Goal: Find specific fact: Find specific fact

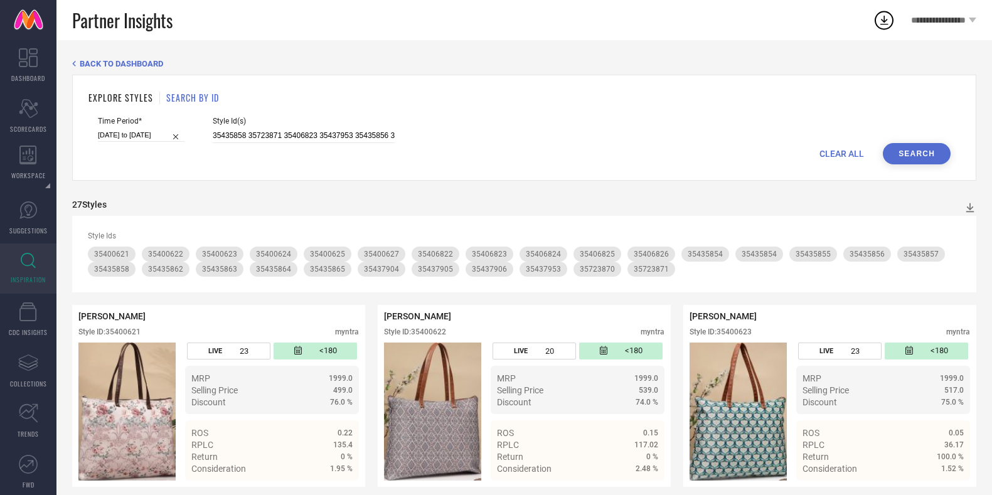
scroll to position [1194, 0]
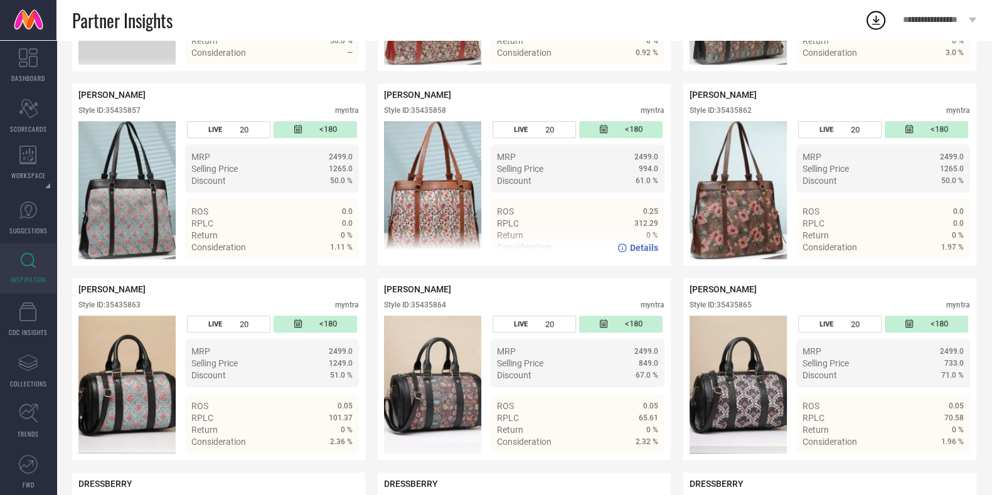
click at [433, 115] on div "Style ID: 35435858" at bounding box center [415, 110] width 62 height 9
copy div "35435858"
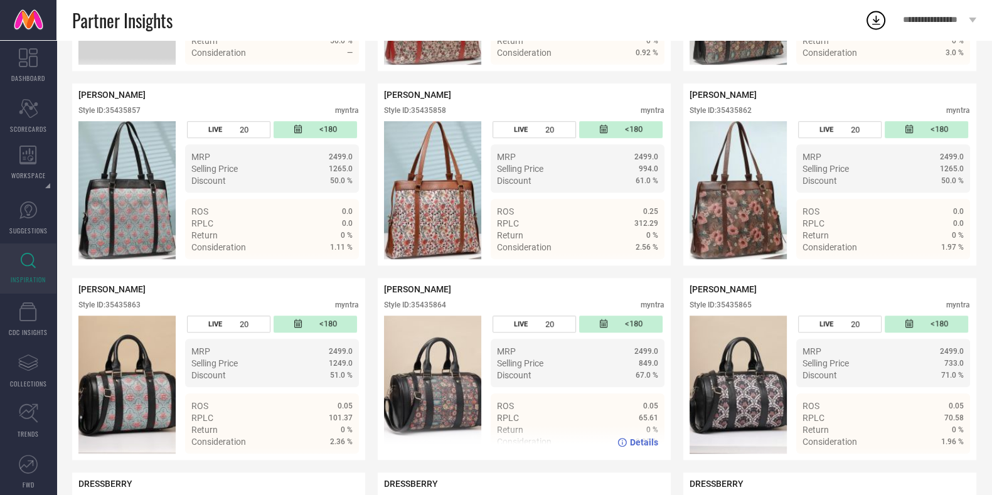
click at [438, 309] on div "Style ID: 35435864" at bounding box center [415, 305] width 62 height 9
copy div "35435864"
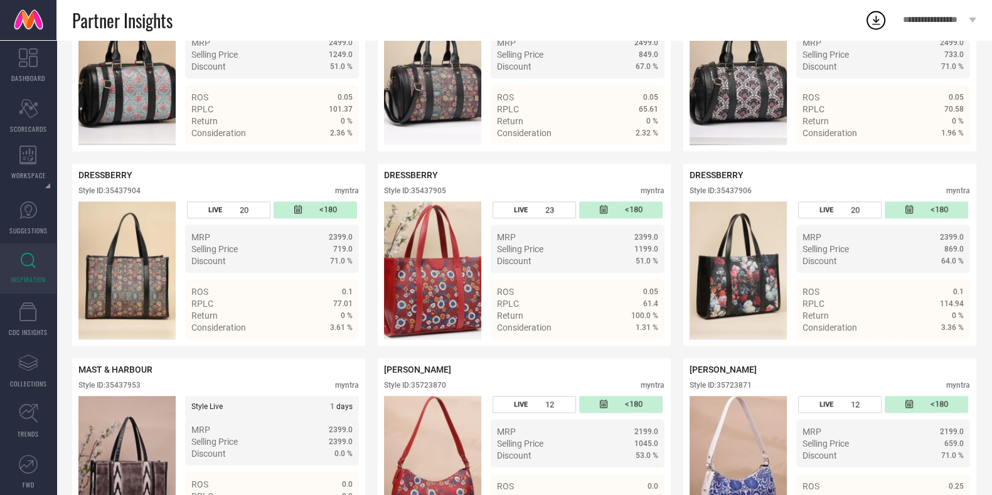
scroll to position [1588, 0]
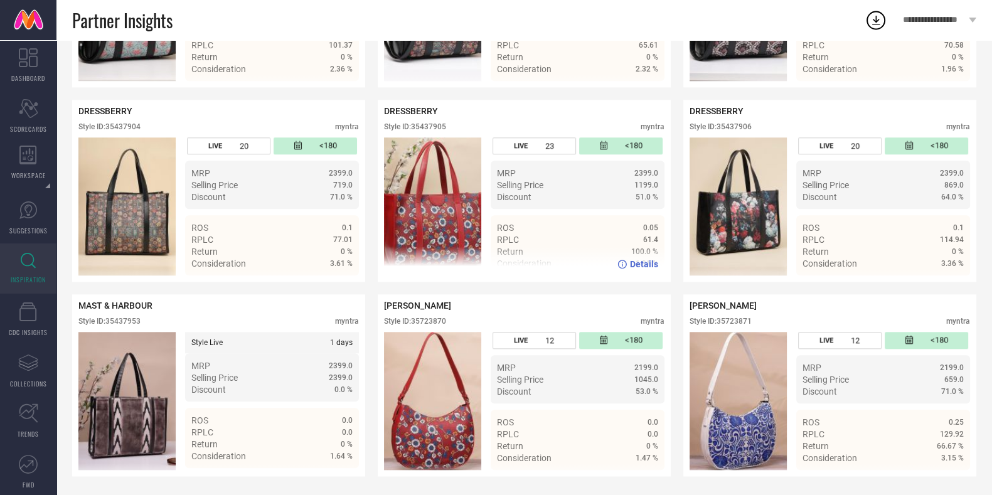
click at [431, 123] on div "Style ID: 35437905" at bounding box center [415, 126] width 62 height 9
copy div "35437905"
